Goal: Find specific page/section: Find specific page/section

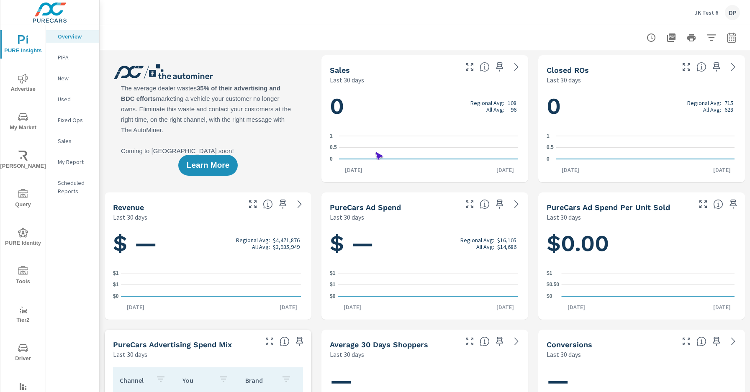
click at [21, 353] on span "Driver" at bounding box center [23, 353] width 40 height 21
